Goal: Task Accomplishment & Management: Manage account settings

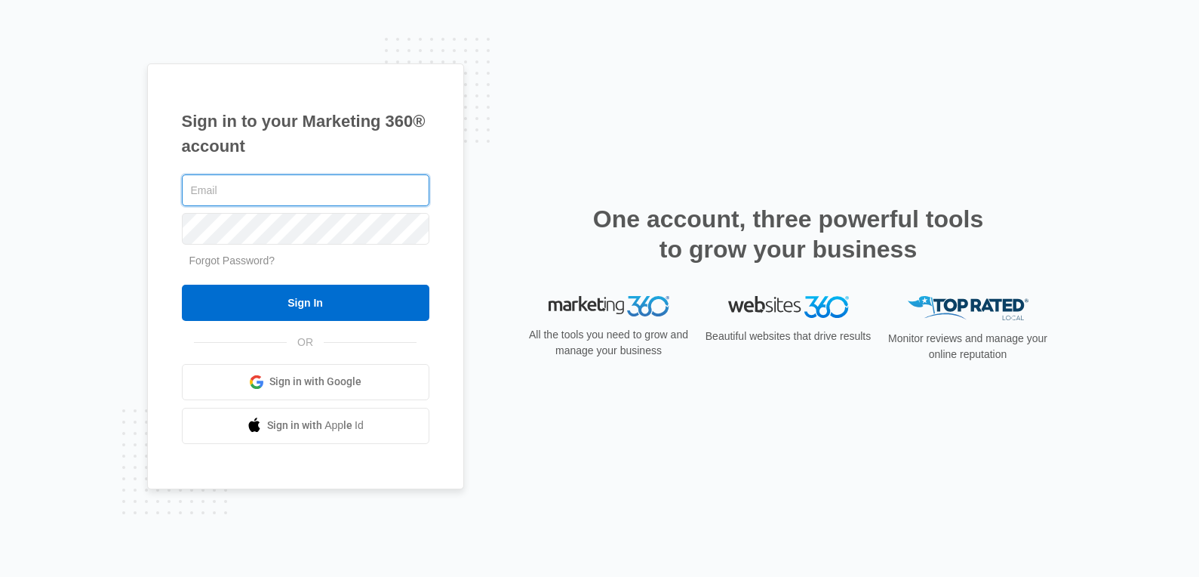
click at [389, 189] on input "text" at bounding box center [306, 190] width 248 height 32
type input "[EMAIL_ADDRESS][DOMAIN_NAME]"
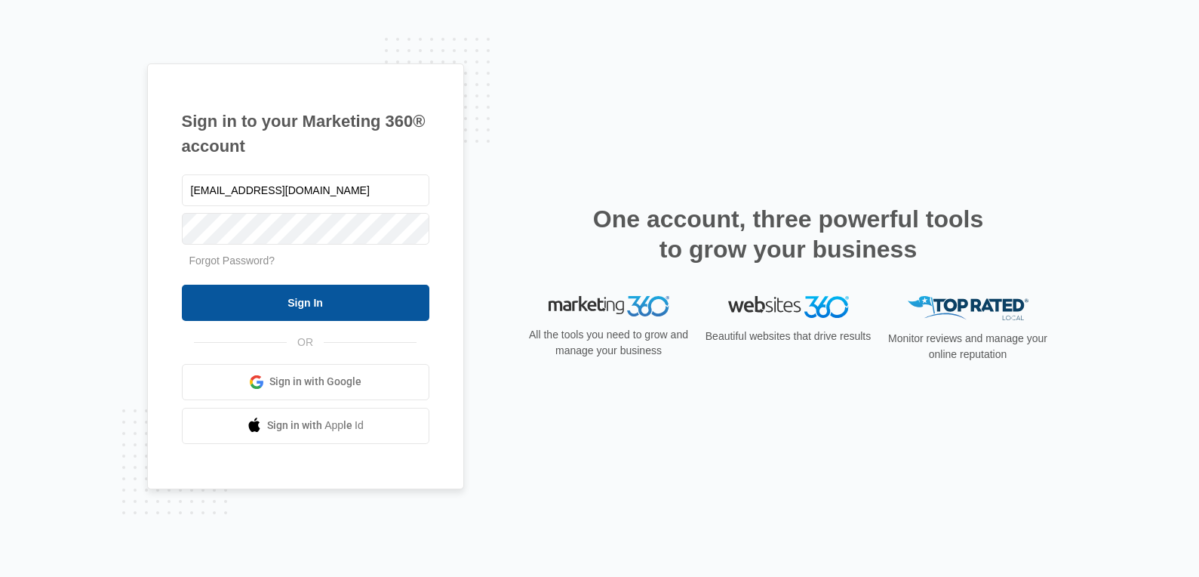
click at [312, 300] on input "Sign In" at bounding box center [306, 303] width 248 height 36
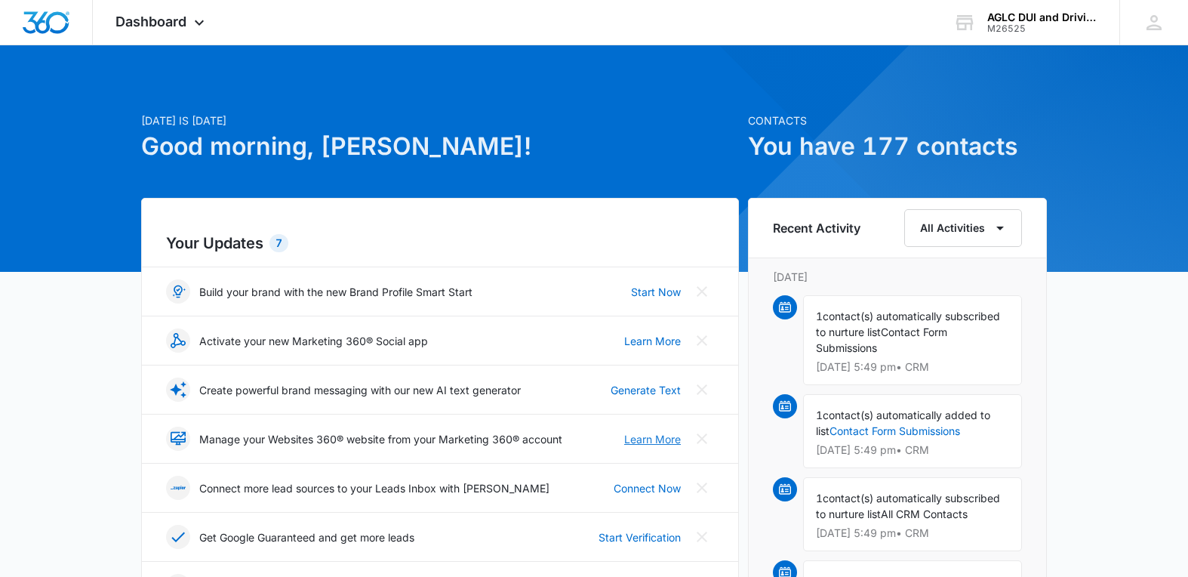
click at [652, 442] on link "Learn More" at bounding box center [652, 439] width 57 height 16
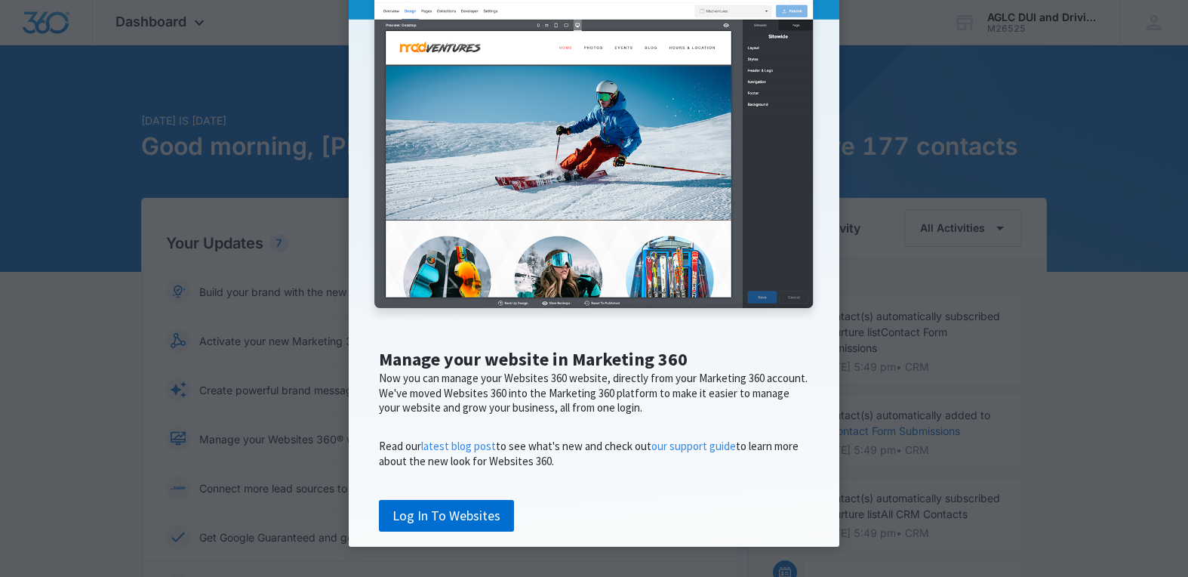
scroll to position [199, 0]
click at [437, 514] on link "Log In To Websites" at bounding box center [446, 516] width 135 height 32
